Goal: Task Accomplishment & Management: Use online tool/utility

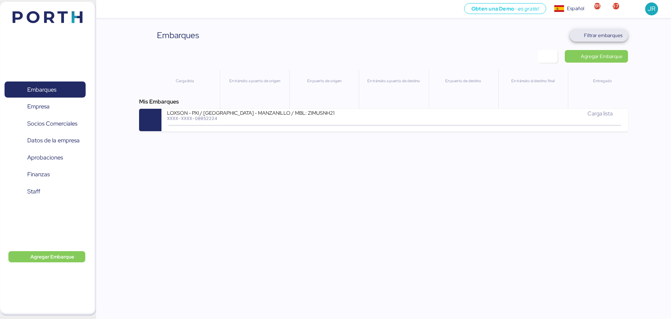
click at [598, 35] on span "Filtrar embarques" at bounding box center [603, 35] width 38 height 8
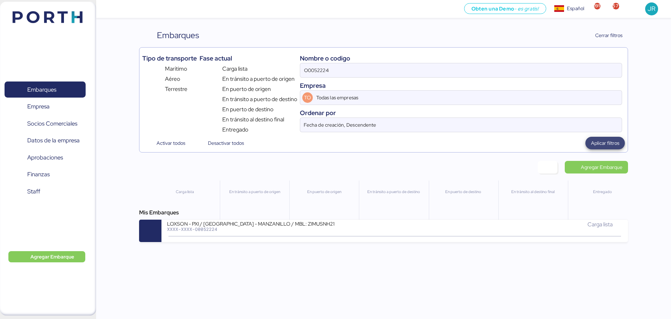
click at [608, 149] on span "Aplicar filtros" at bounding box center [606, 143] width 40 height 13
click at [348, 60] on div "Nombre o codigo" at bounding box center [461, 57] width 322 height 9
click at [343, 69] on input "O0052224" at bounding box center [460, 70] width 321 height 14
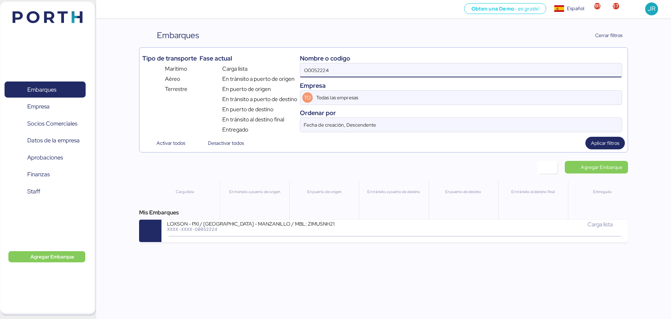
paste input "NUEVO"
type input "O"
click at [379, 73] on input at bounding box center [460, 70] width 321 height 14
paste input "O0052224"
type input "O0052224"
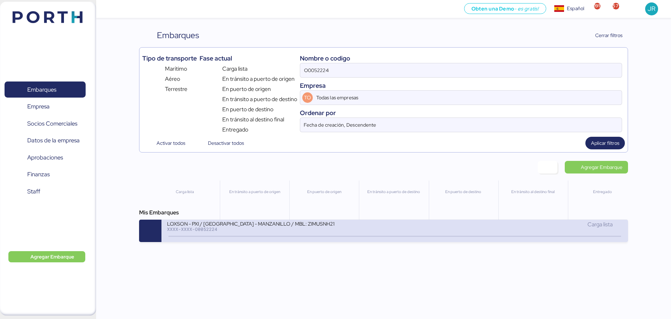
click at [302, 222] on div "LOXSON - PXI / [GEOGRAPHIC_DATA] - MANZANILLO / MBL: ZIMUSNH21210202 - HBL: CSS…" at bounding box center [251, 223] width 168 height 6
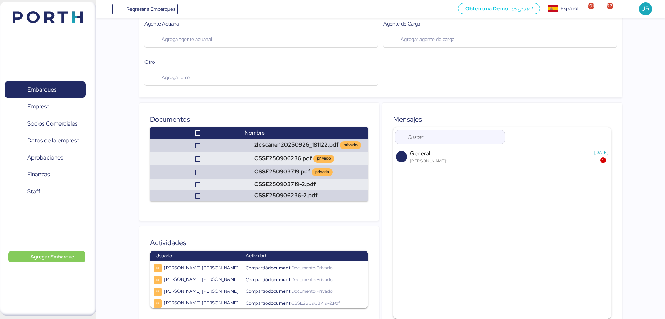
scroll to position [373, 0]
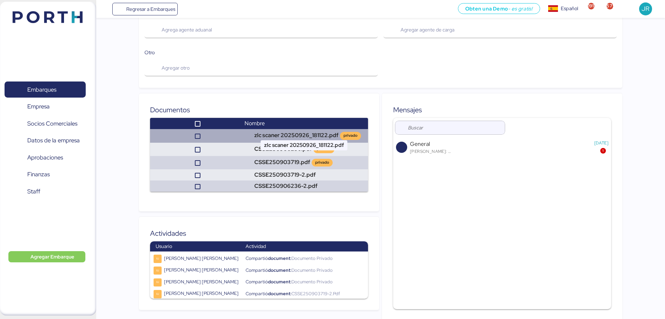
click at [289, 129] on td "zlc scaner 20250926_181122.pdf privado" at bounding box center [305, 135] width 126 height 13
